Goal: Task Accomplishment & Management: Complete application form

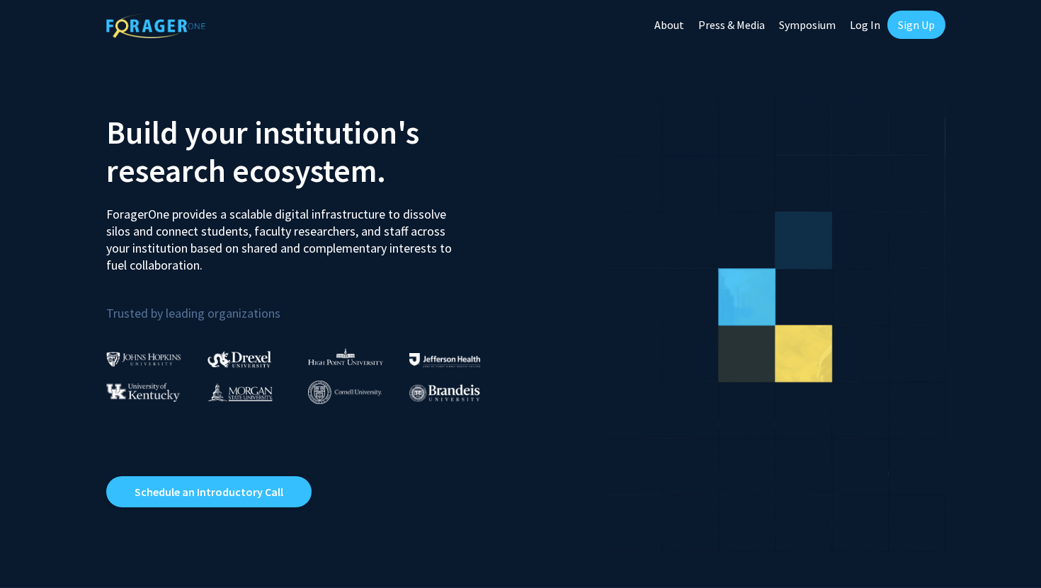
click at [919, 27] on link "Sign Up" at bounding box center [916, 25] width 58 height 28
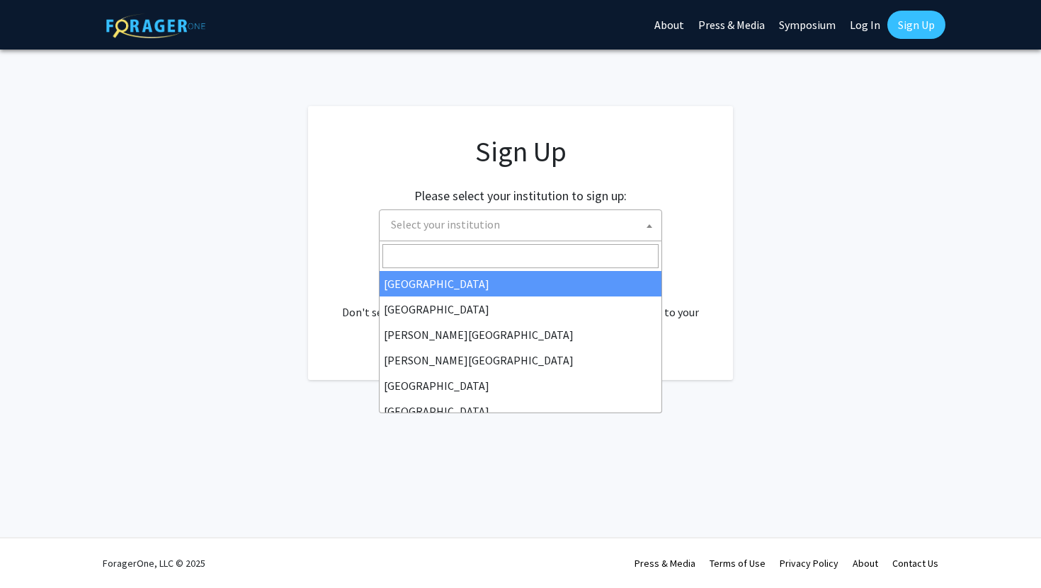
click at [528, 230] on span "Select your institution" at bounding box center [523, 224] width 276 height 29
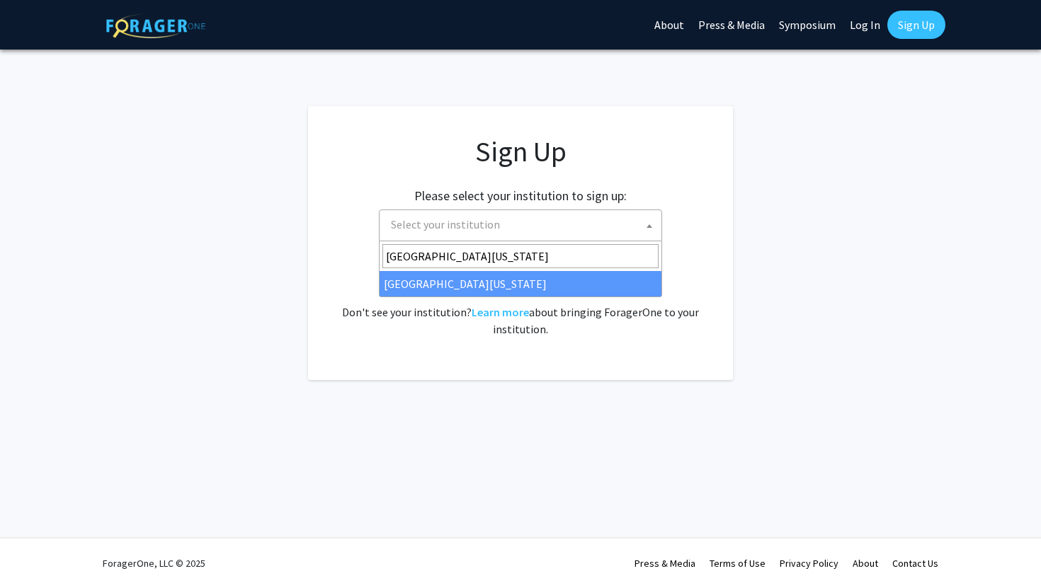
type input "[GEOGRAPHIC_DATA][US_STATE]"
select select "31"
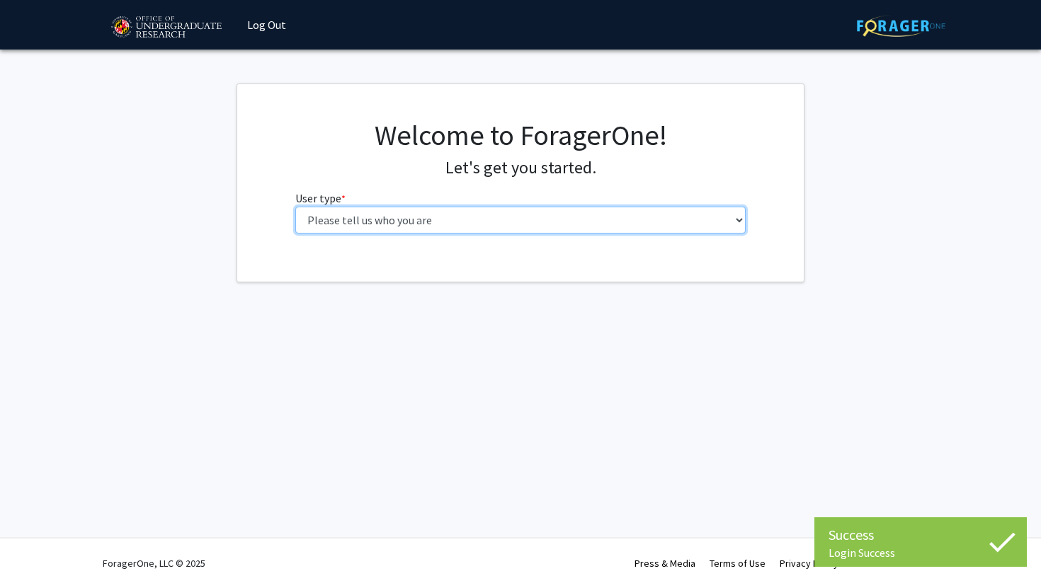
click at [590, 224] on select "Please tell us who you are Undergraduate Student Master's Student Doctoral Cand…" at bounding box center [520, 220] width 451 height 27
select select "1: undergrad"
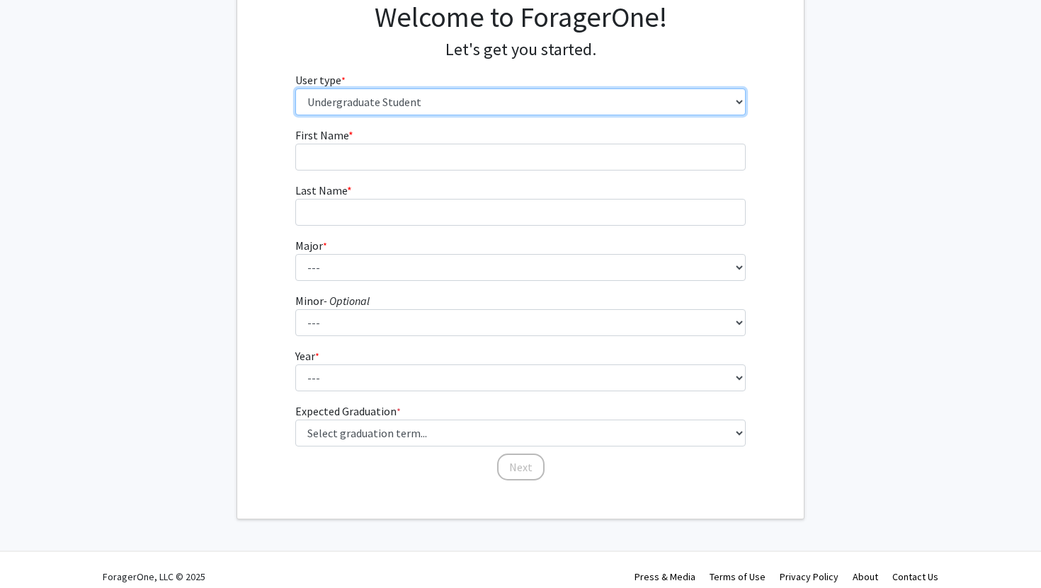
scroll to position [116, 0]
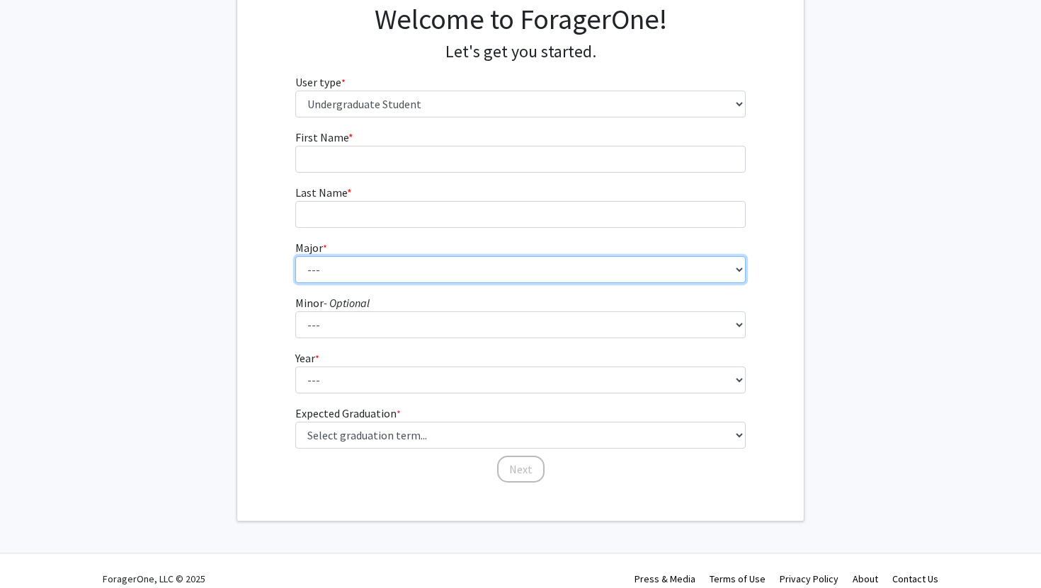
click at [570, 273] on select "--- Accounting Aerospace Engineering African American and Africana Studies Agri…" at bounding box center [520, 269] width 451 height 27
select select "57: 2358"
click at [658, 267] on select "--- Accounting Aerospace Engineering African American and Africana Studies Agri…" at bounding box center [520, 269] width 451 height 27
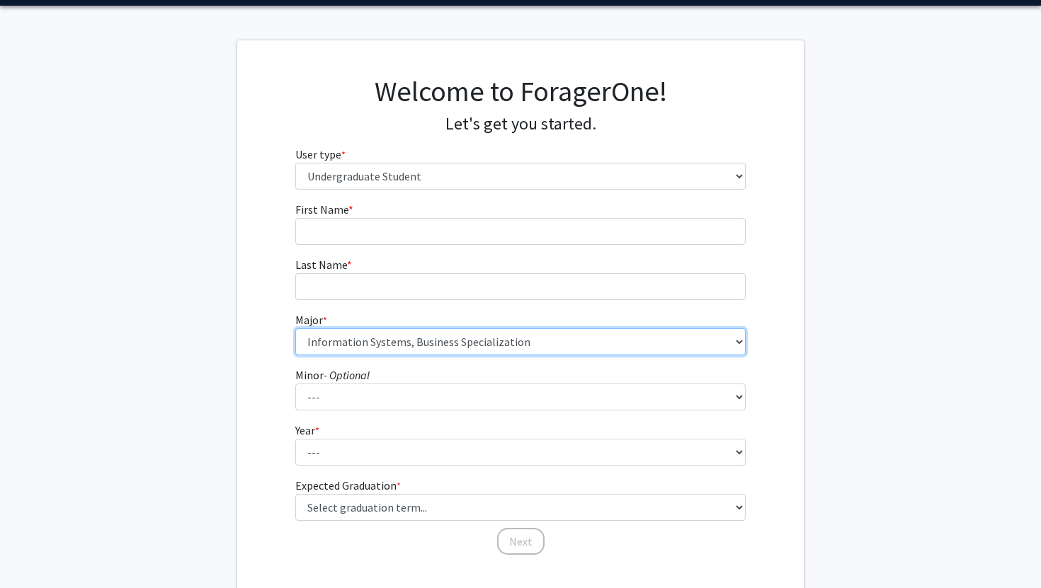
scroll to position [7, 0]
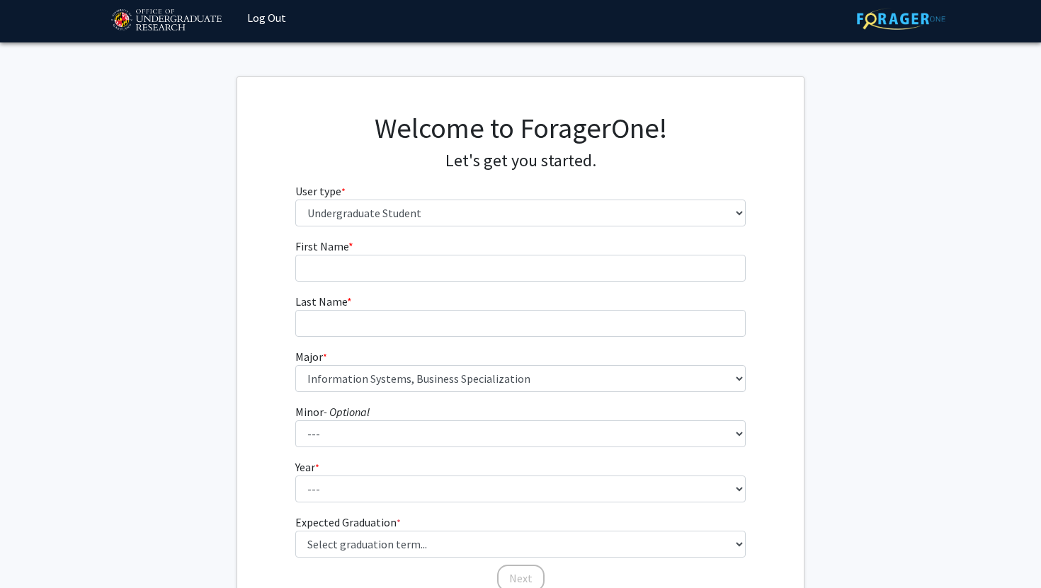
click at [790, 278] on div "First Name * required Last Name * required Major * required --- Accounting Aero…" at bounding box center [520, 415] width 566 height 355
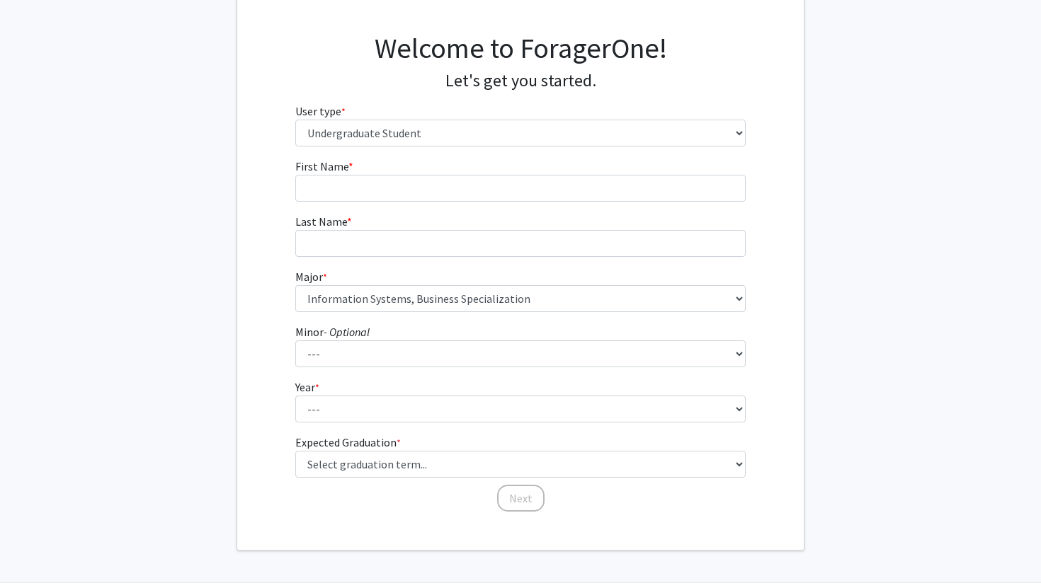
scroll to position [96, 0]
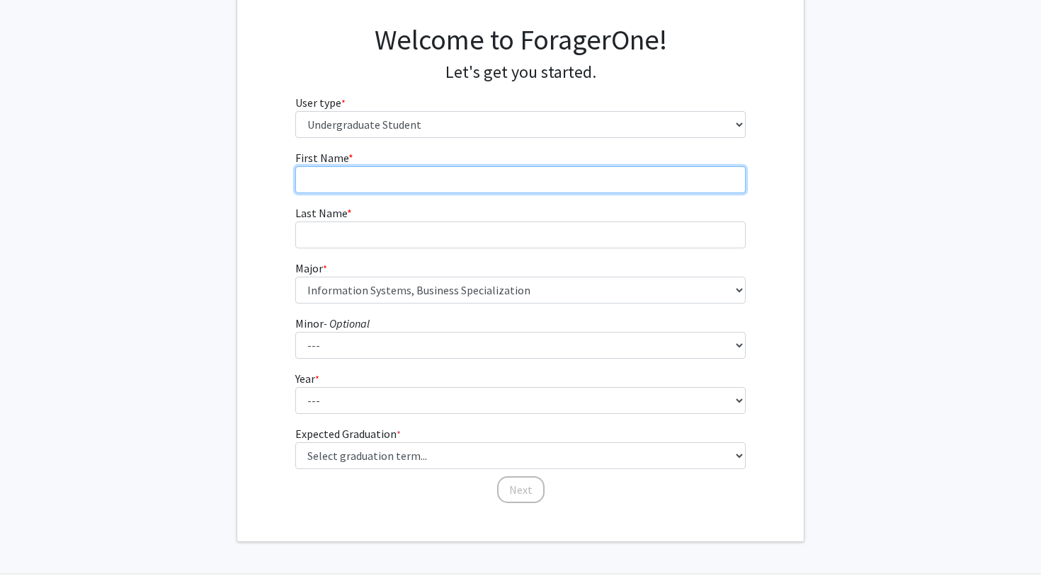
click at [616, 180] on input "First Name * required" at bounding box center [520, 179] width 451 height 27
type input "Michelle"
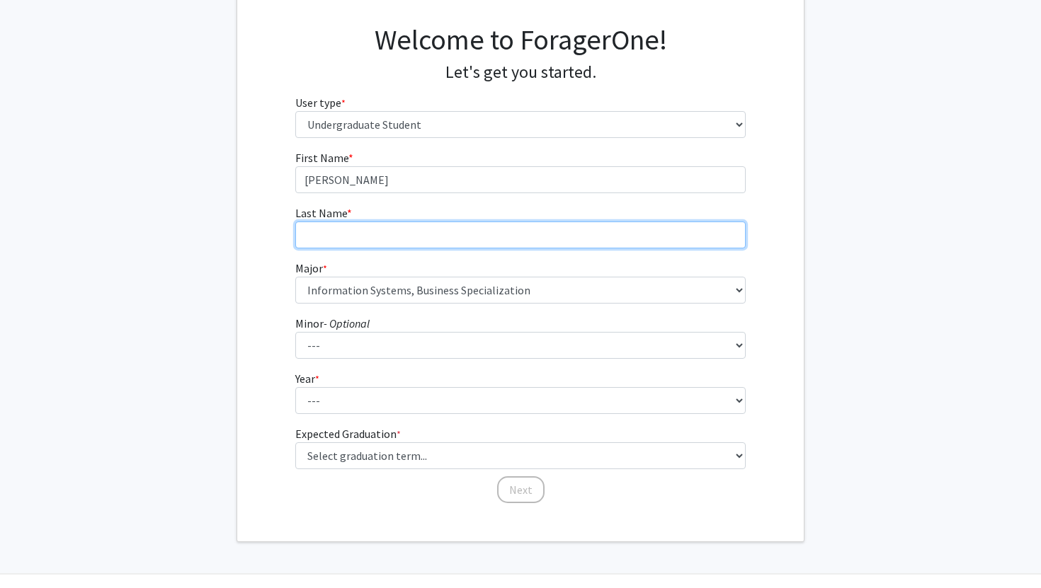
click at [549, 242] on input "Last Name * required" at bounding box center [520, 235] width 451 height 27
type input "Fradlin"
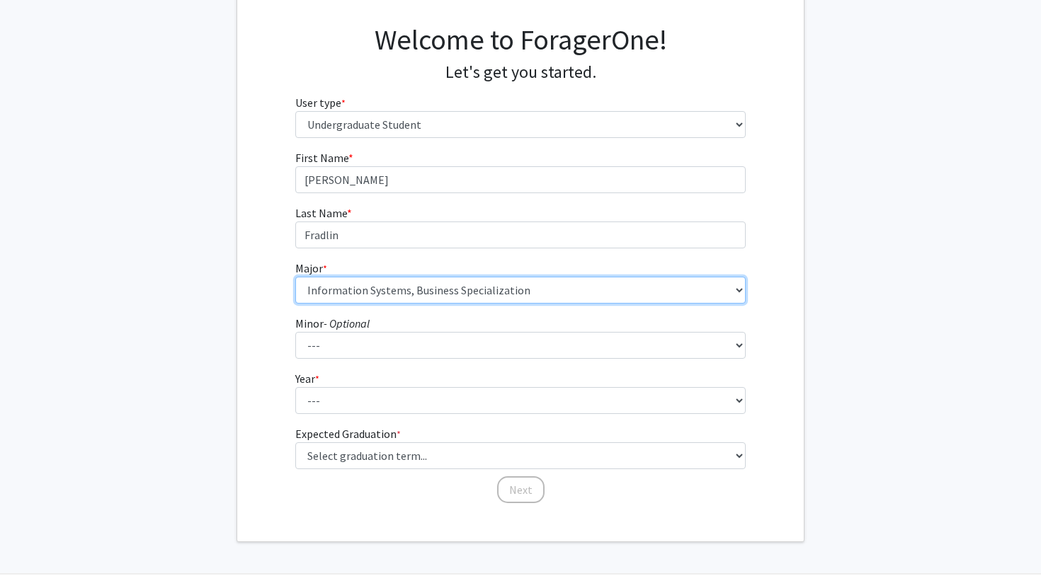
click at [510, 277] on select "--- Accounting Aerospace Engineering African American and Africana Studies Agri…" at bounding box center [520, 290] width 451 height 27
click at [515, 292] on select "--- Accounting Aerospace Engineering African American and Africana Studies Agri…" at bounding box center [520, 290] width 451 height 27
click at [537, 296] on select "--- Accounting Aerospace Engineering African American and Africana Studies Agri…" at bounding box center [520, 290] width 451 height 27
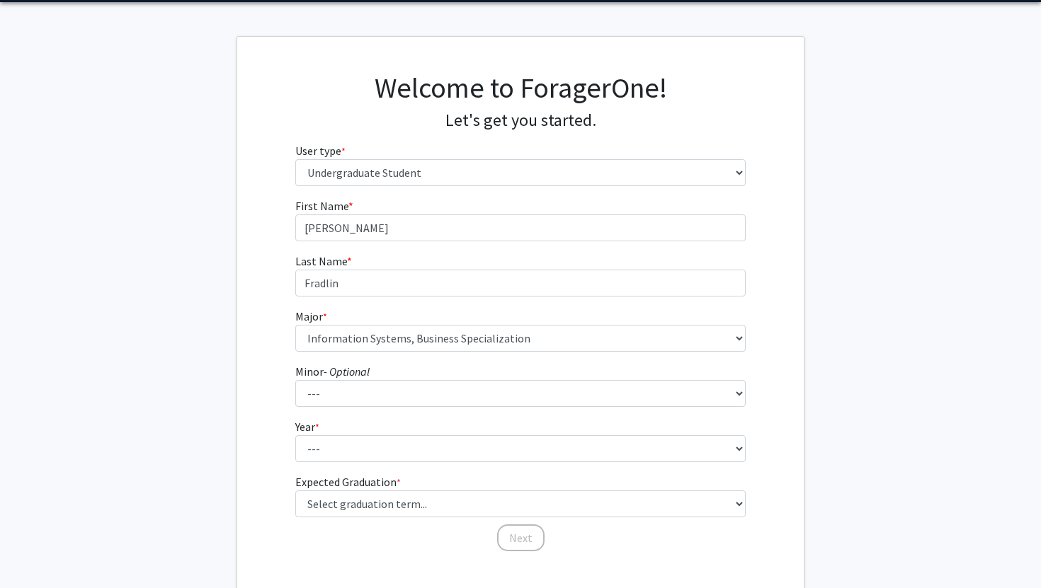
click at [785, 406] on div "First Name * required Michelle Last Name * required Fradlin Major * required --…" at bounding box center [520, 375] width 566 height 355
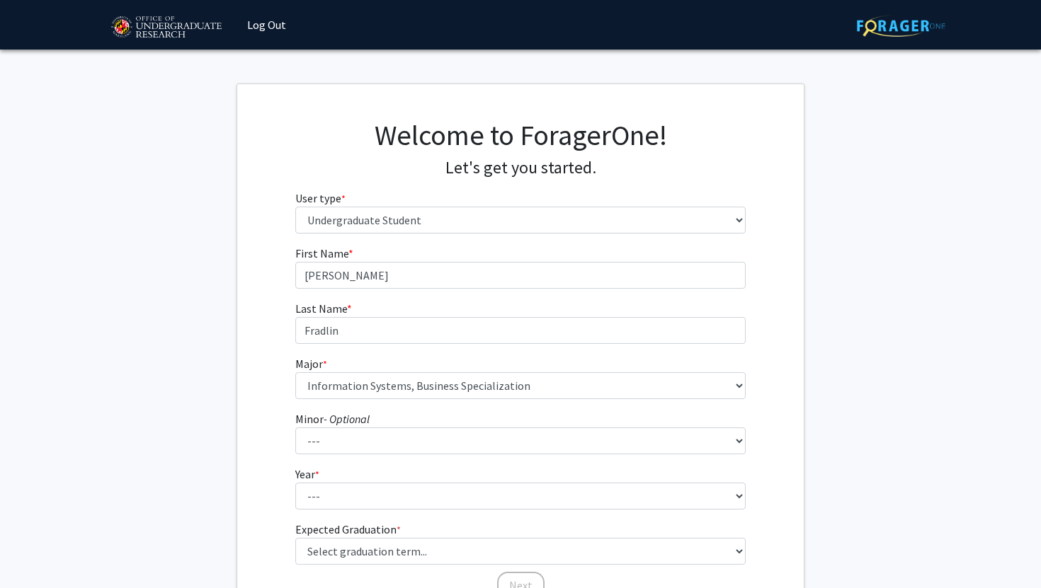
click at [866, 204] on fg-get-started "Welcome to ForagerOne! Let's get you started. User type * required Please tell …" at bounding box center [520, 361] width 1041 height 554
click at [786, 165] on div "Welcome to ForagerOne! Let's get you started. User type * required Please tell …" at bounding box center [520, 181] width 566 height 127
click at [797, 132] on div "Welcome to ForagerOne! Let's get you started. User type * required Please tell …" at bounding box center [520, 181] width 566 height 127
click at [721, 139] on h1 "Welcome to ForagerOne!" at bounding box center [520, 135] width 451 height 34
